Goal: Navigation & Orientation: Go to known website

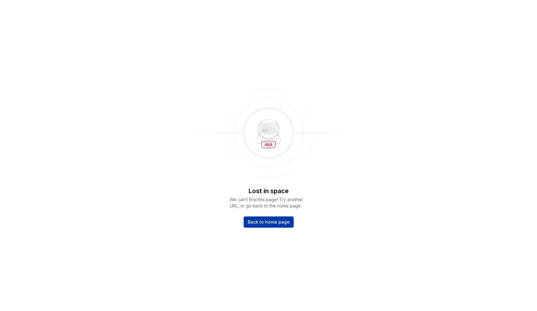
click at [272, 224] on span "Back to home page" at bounding box center [269, 222] width 42 height 6
